Goal: Transaction & Acquisition: Subscribe to service/newsletter

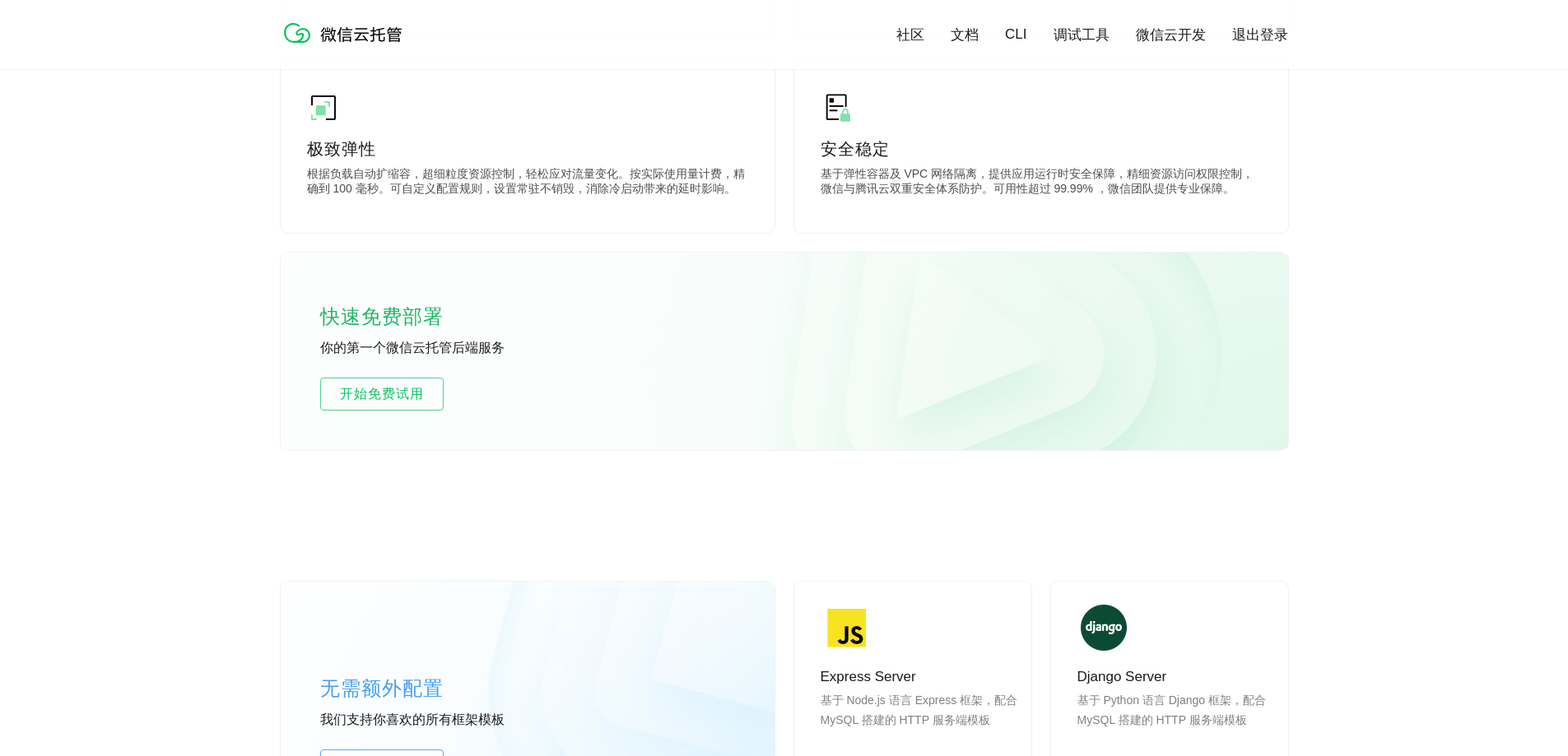
scroll to position [822, 0]
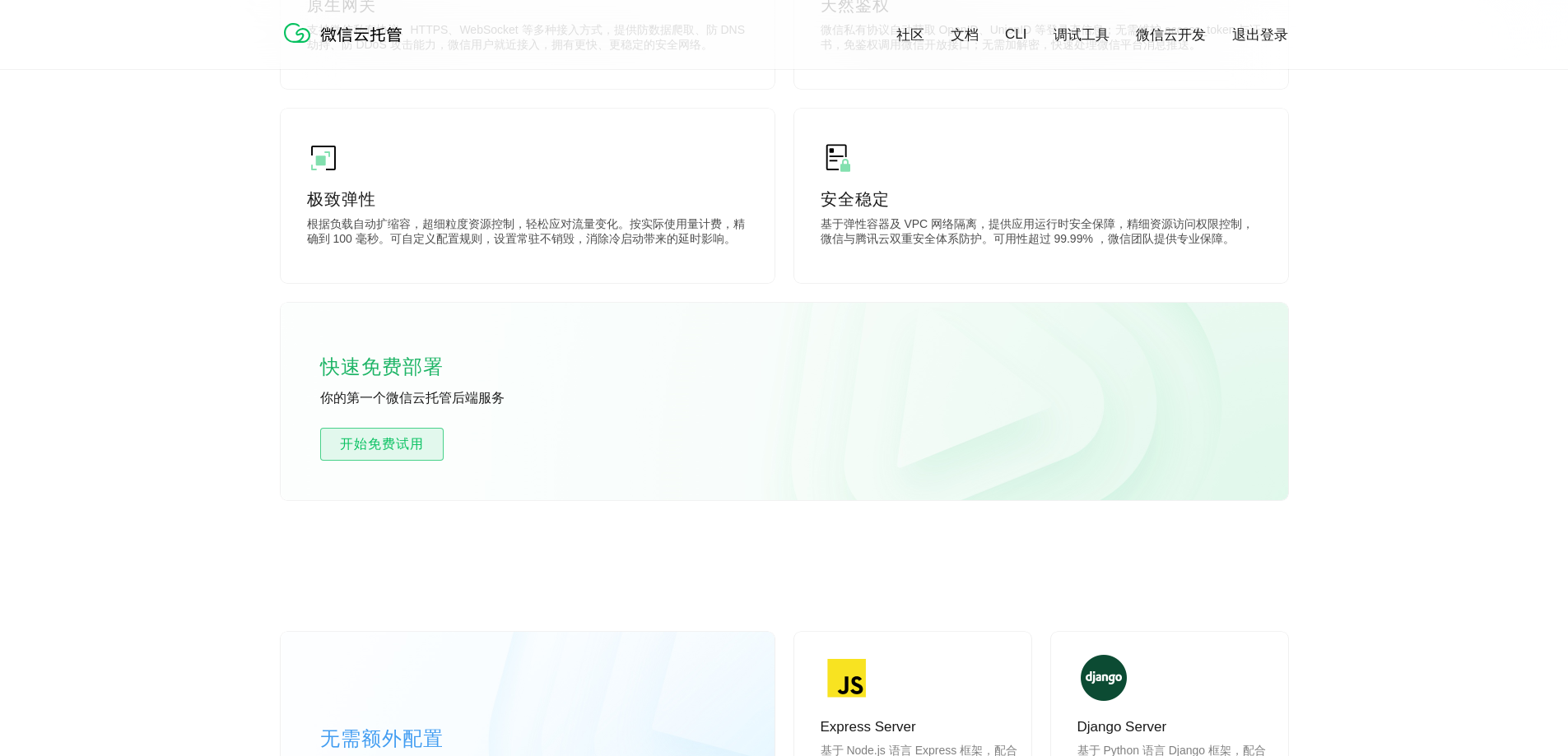
click at [427, 445] on span "开始免费试用" at bounding box center [381, 444] width 122 height 19
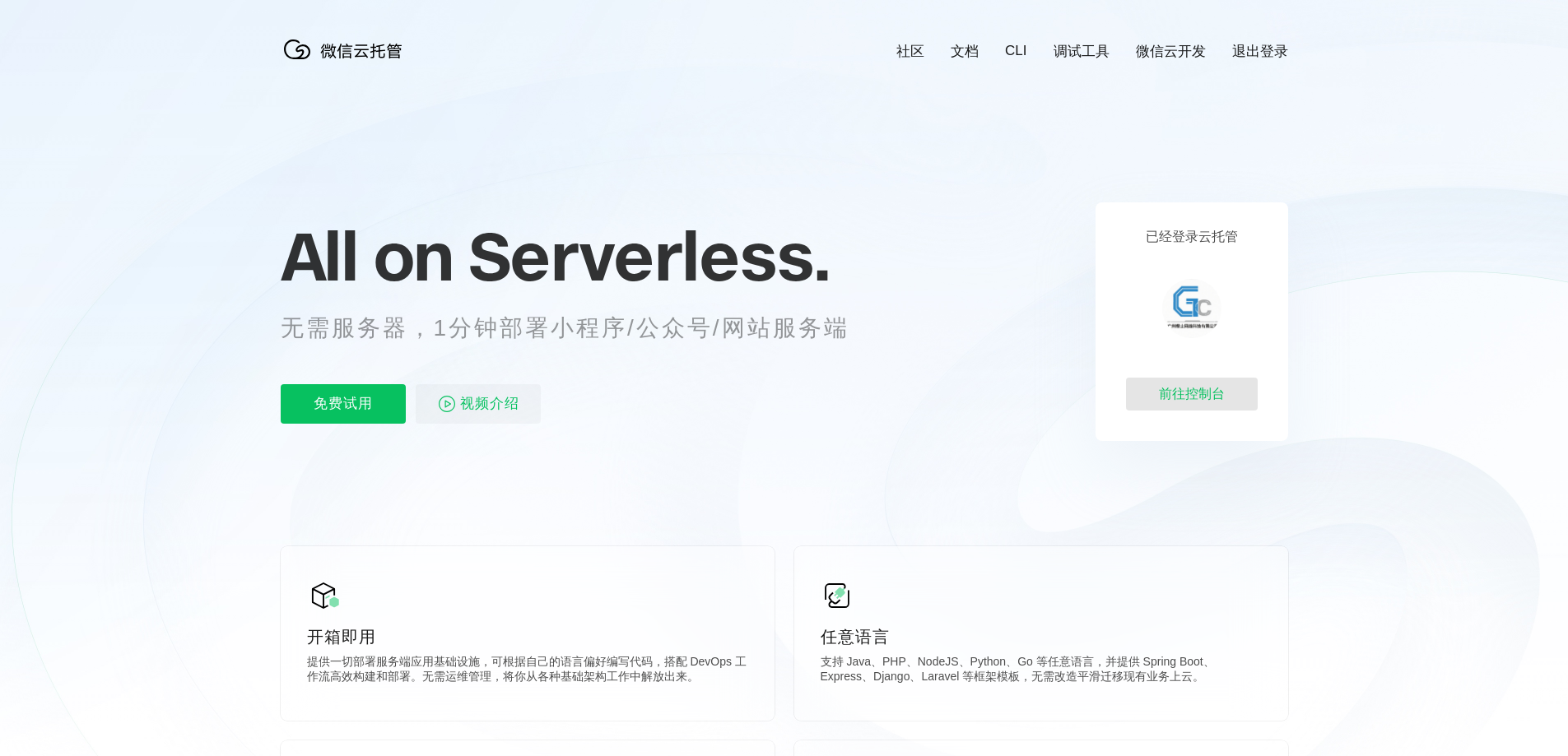
click at [1201, 403] on div "前往控制台" at bounding box center [1191, 394] width 131 height 33
click at [348, 406] on p "免费试用" at bounding box center [343, 403] width 125 height 39
click at [1204, 397] on div "前往控制台" at bounding box center [1191, 394] width 131 height 33
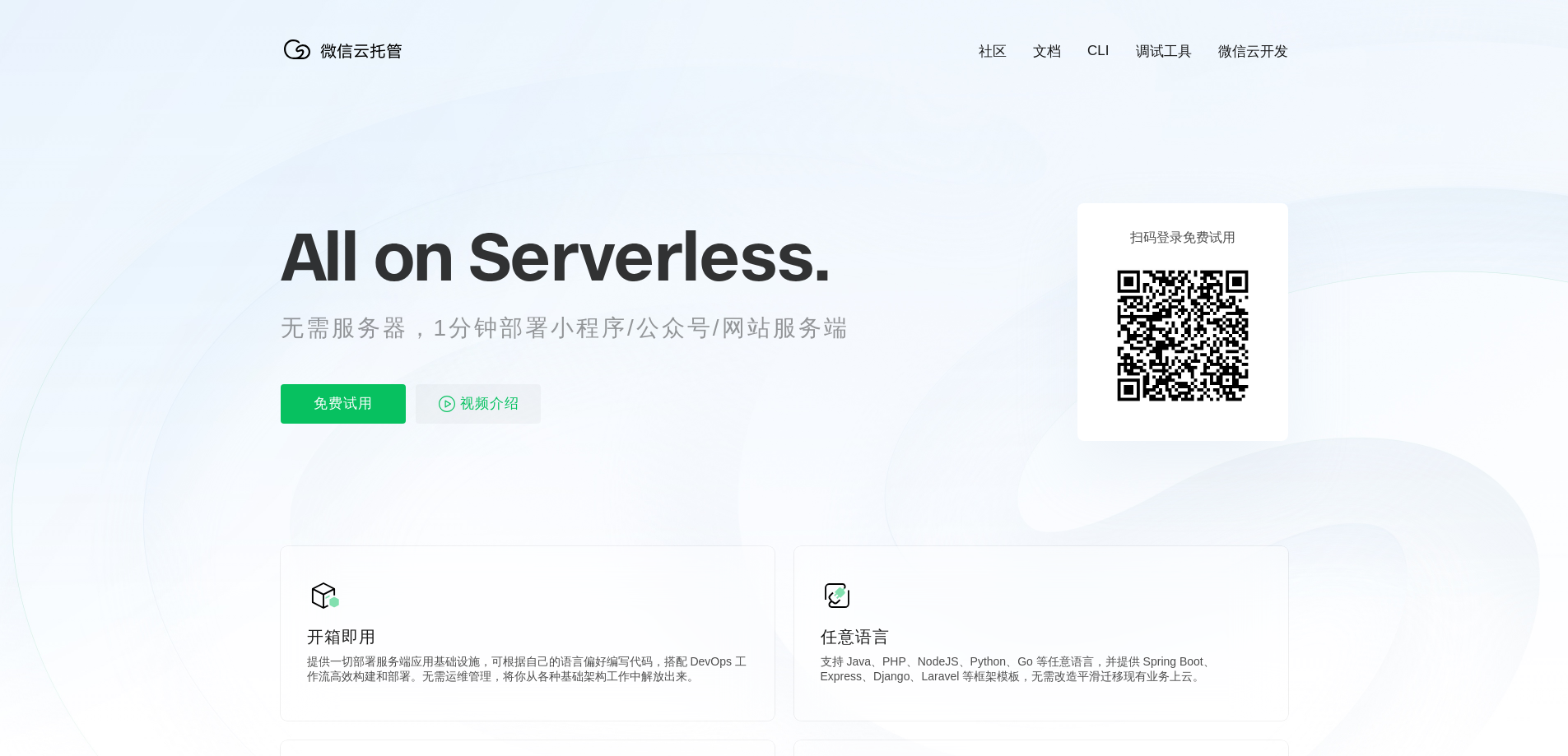
scroll to position [0, 2926]
